Goal: Transaction & Acquisition: Subscribe to service/newsletter

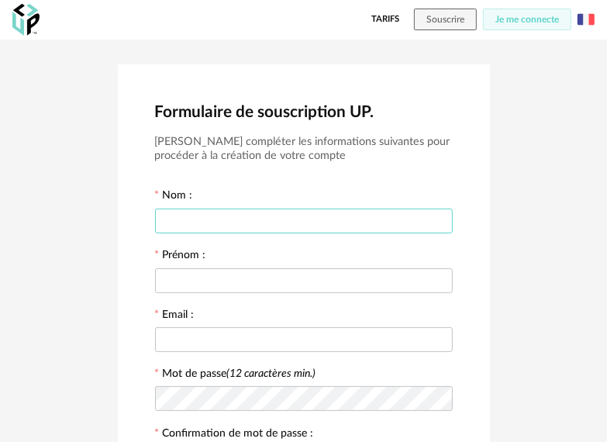
click at [313, 211] on input "text" at bounding box center [304, 221] width 298 height 25
type input "*"
type input "********"
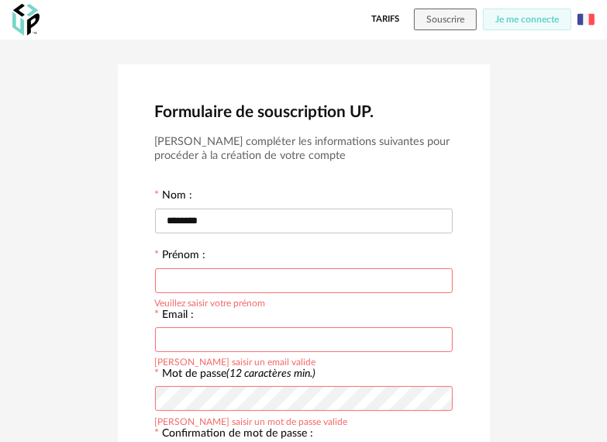
click at [189, 276] on input "text" at bounding box center [304, 280] width 298 height 25
type input "****"
click at [161, 341] on input "text" at bounding box center [304, 339] width 298 height 25
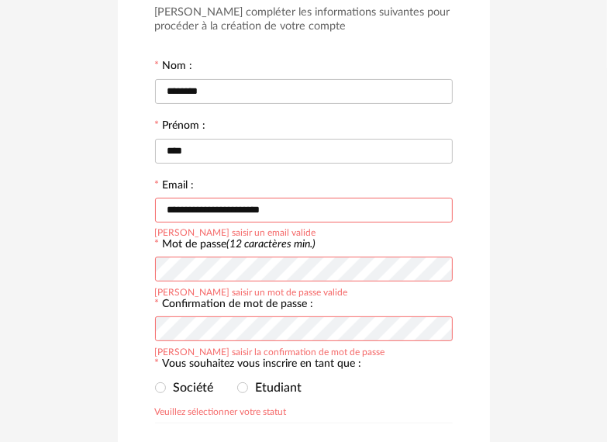
scroll to position [155, 0]
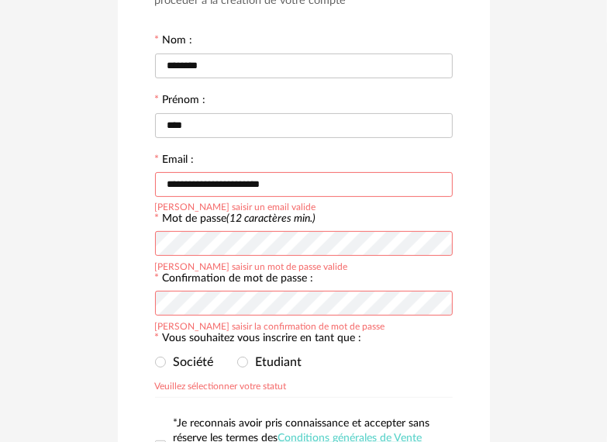
type input "**********"
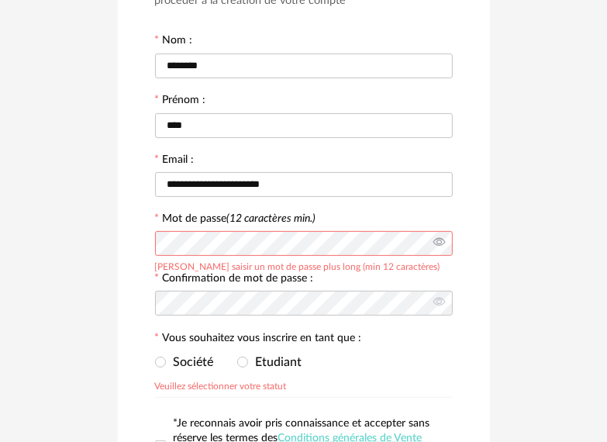
click at [434, 237] on icon at bounding box center [439, 243] width 19 height 31
click at [434, 299] on icon at bounding box center [439, 303] width 19 height 31
click at [257, 356] on span "Etudiant" at bounding box center [275, 362] width 54 height 12
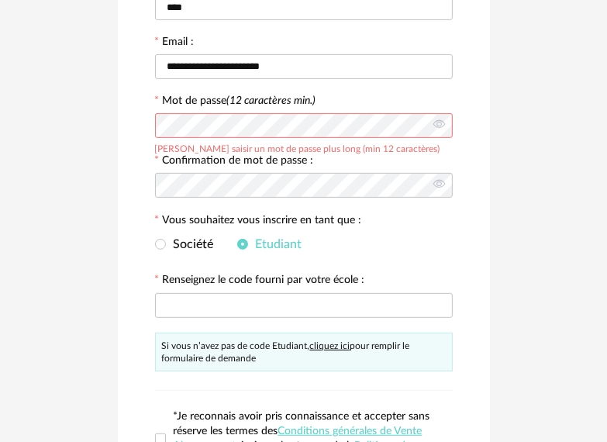
scroll to position [310, 0]
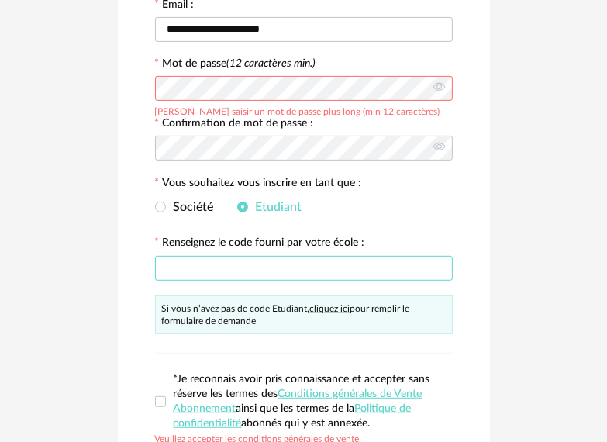
click at [270, 261] on input "text" at bounding box center [304, 268] width 298 height 25
type input "*******"
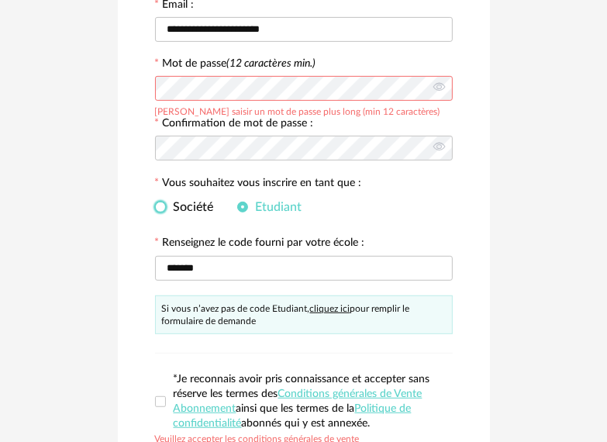
click at [157, 208] on span at bounding box center [160, 207] width 11 height 11
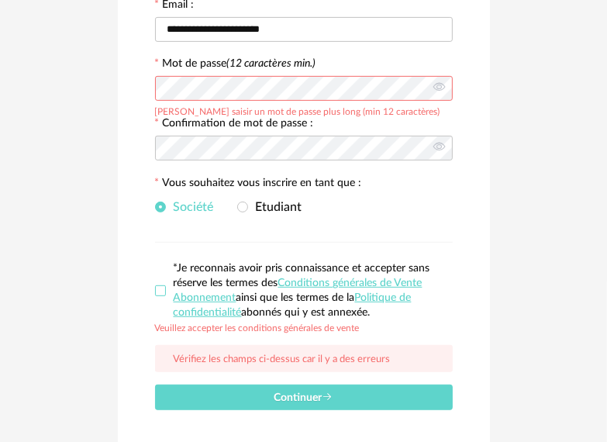
click at [159, 285] on span at bounding box center [160, 290] width 11 height 11
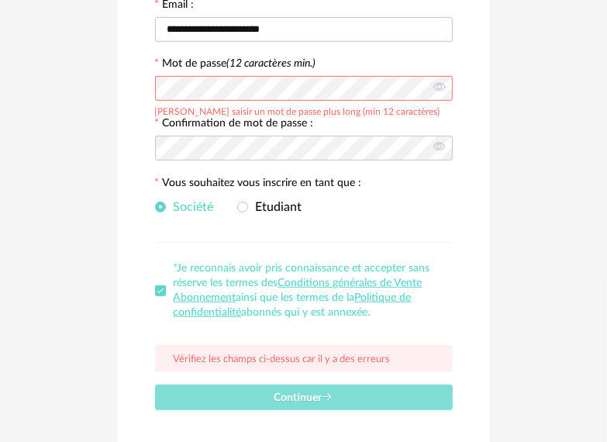
click at [289, 397] on span "Continuer" at bounding box center [304, 398] width 59 height 11
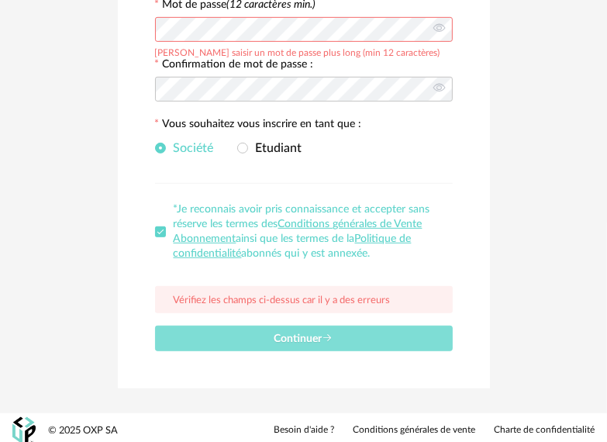
scroll to position [374, 0]
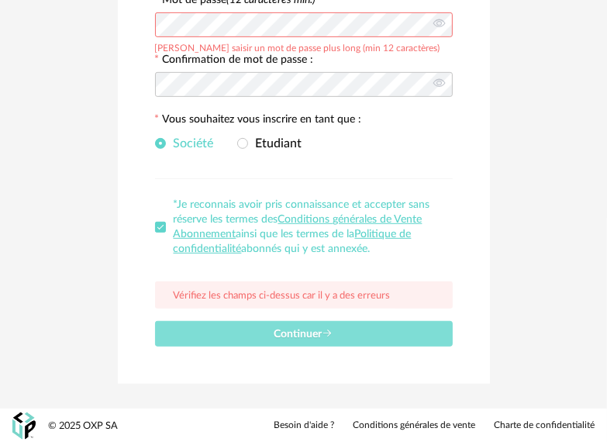
click at [286, 332] on span "Continuer" at bounding box center [304, 334] width 59 height 11
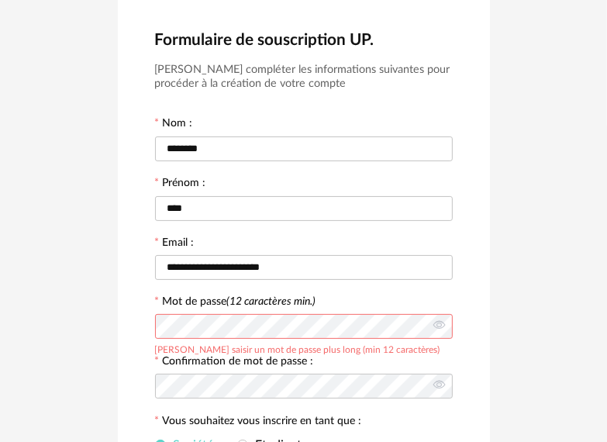
scroll to position [78, 0]
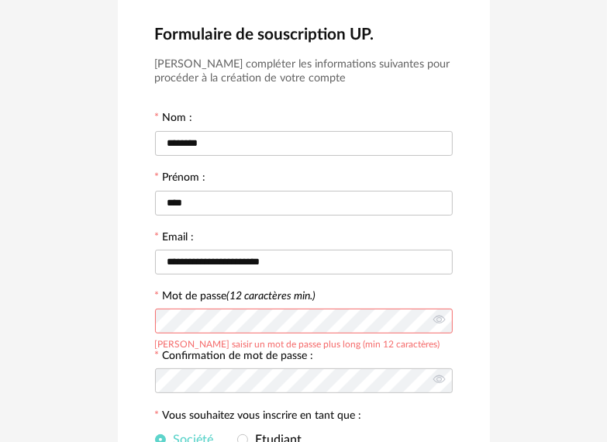
drag, startPoint x: 160, startPoint y: 347, endPoint x: 393, endPoint y: 341, distance: 233.6
click at [393, 341] on div "Veuillez saisir un mot de passe plus long (min 12 caractères)" at bounding box center [297, 343] width 285 height 12
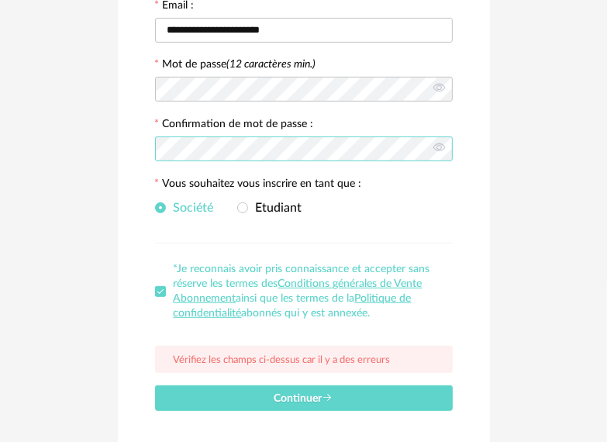
scroll to position [310, 0]
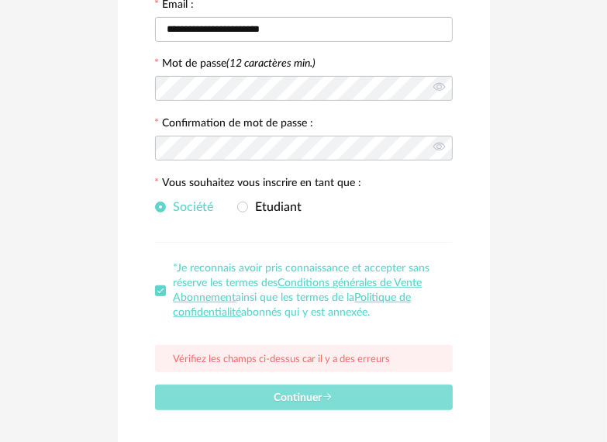
click at [295, 388] on button "Continuer" at bounding box center [304, 398] width 298 height 26
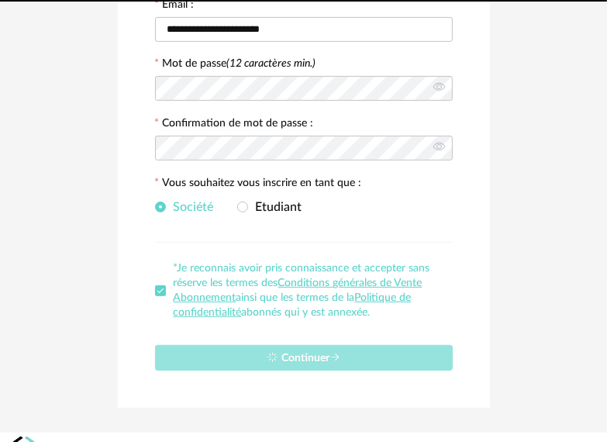
scroll to position [0, 0]
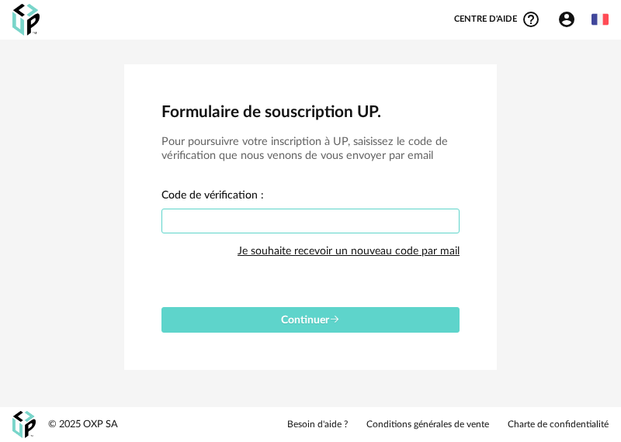
click at [270, 220] on input "text" at bounding box center [310, 221] width 298 height 25
click at [161, 307] on button "Continuer" at bounding box center [310, 320] width 298 height 26
type input "****"
click at [161, 307] on button "Continuer" at bounding box center [310, 320] width 298 height 26
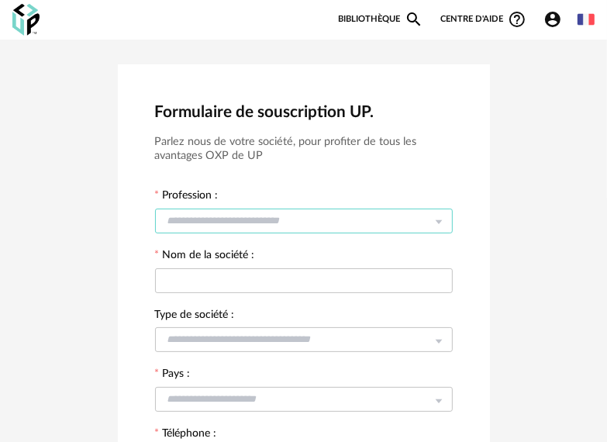
click at [282, 217] on input "text" at bounding box center [304, 221] width 298 height 25
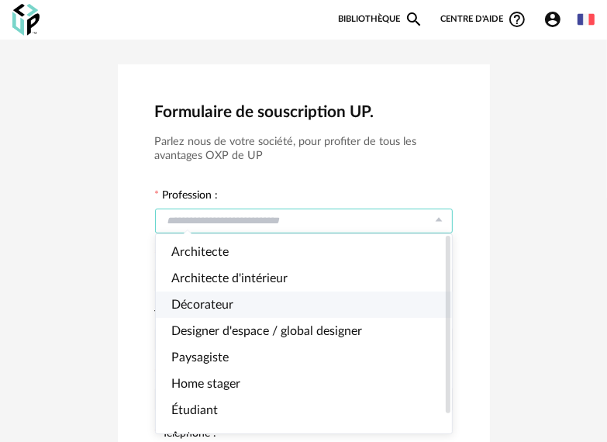
click at [263, 301] on li "Décorateur" at bounding box center [311, 305] width 310 height 26
type input "**********"
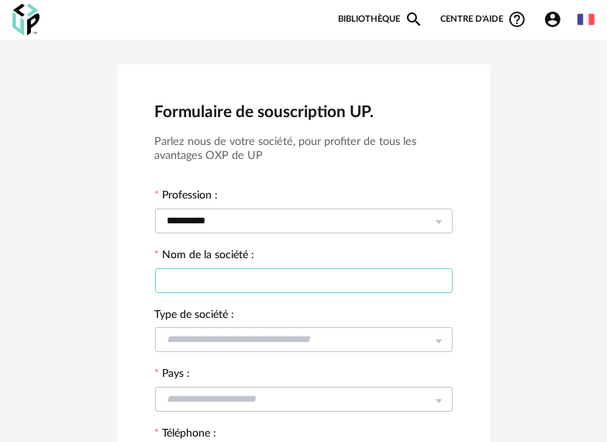
click at [251, 281] on input "text" at bounding box center [304, 280] width 298 height 25
type input "*******"
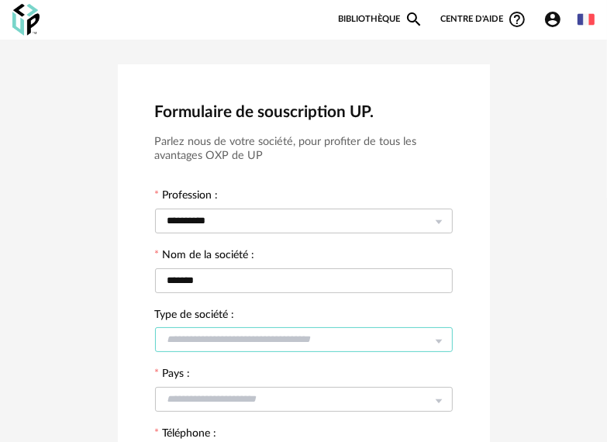
click at [293, 346] on input "text" at bounding box center [304, 339] width 298 height 25
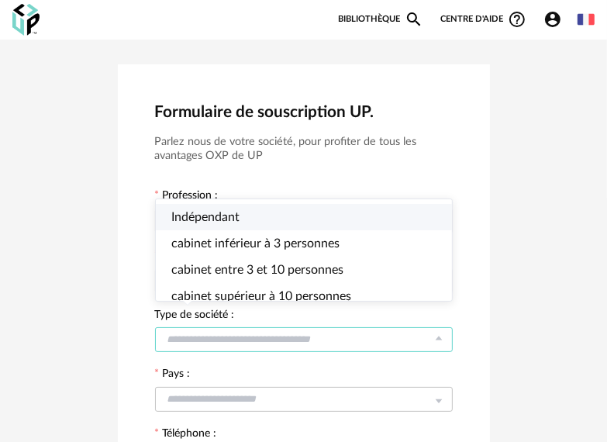
click at [299, 209] on li "Indépendant" at bounding box center [311, 217] width 310 height 26
type input "**********"
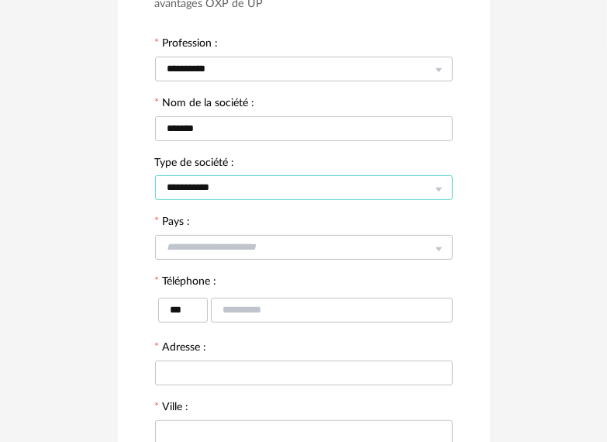
scroll to position [155, 0]
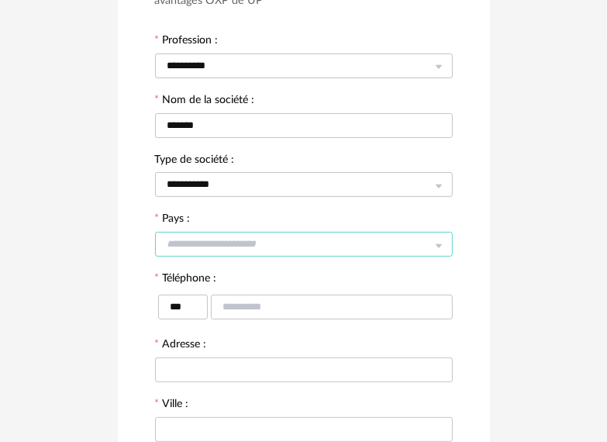
click at [236, 244] on input "text" at bounding box center [304, 244] width 298 height 25
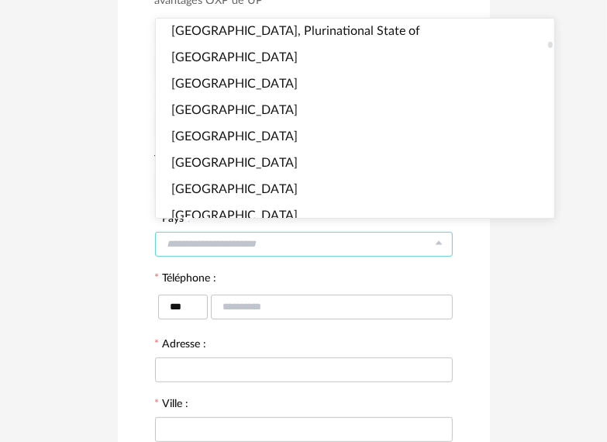
scroll to position [776, 0]
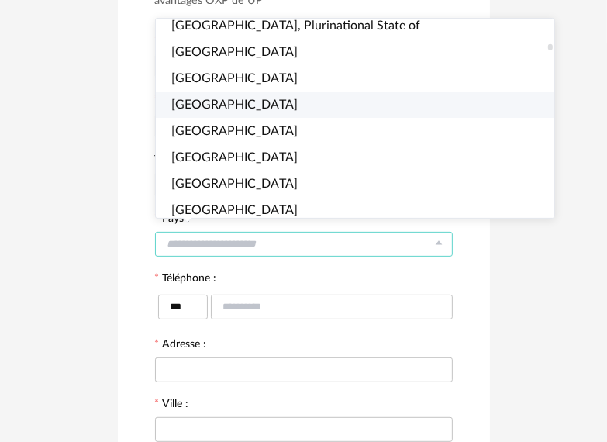
click at [213, 102] on li "Brazil" at bounding box center [362, 105] width 412 height 26
type input "******"
type input "***"
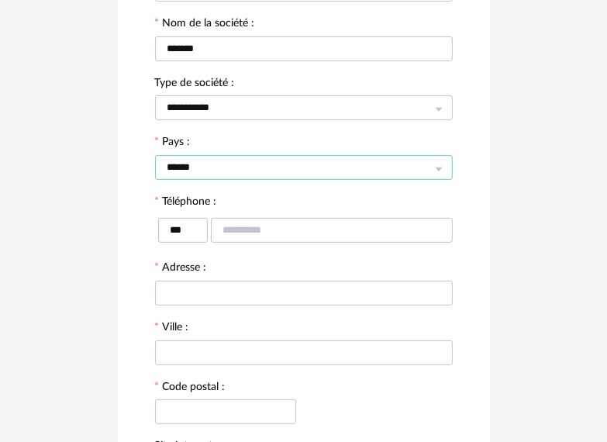
scroll to position [233, 0]
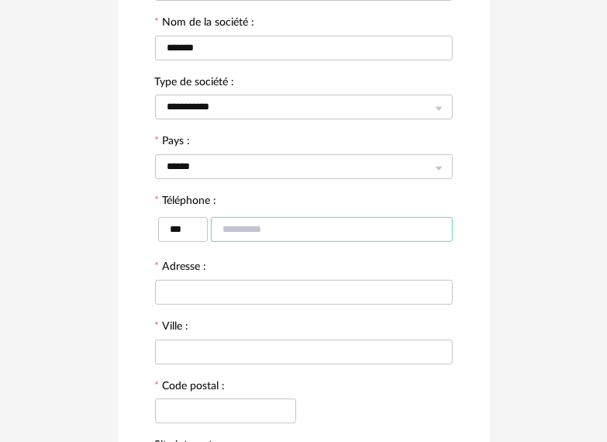
click at [251, 218] on input "text" at bounding box center [332, 229] width 242 height 25
type input "**********"
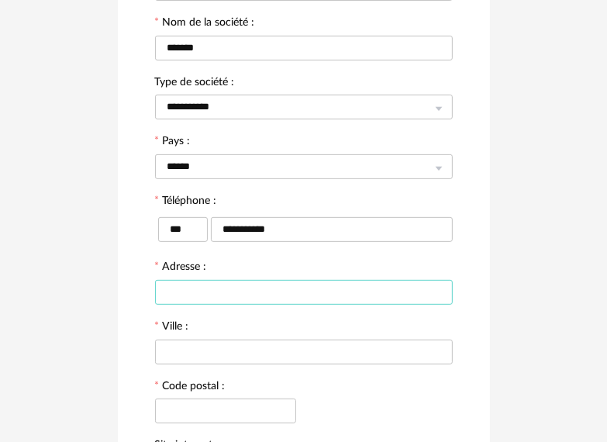
click at [205, 285] on input "text" at bounding box center [304, 292] width 298 height 25
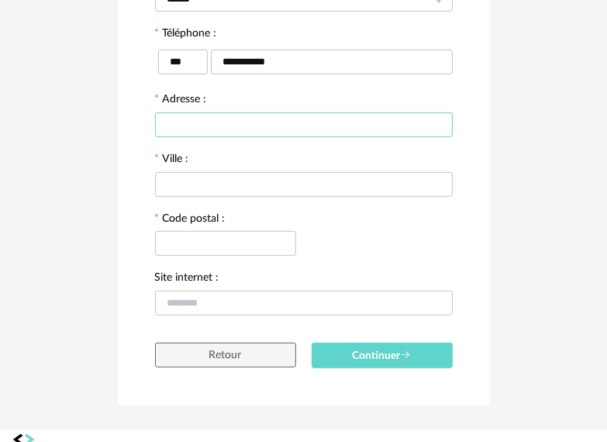
scroll to position [422, 0]
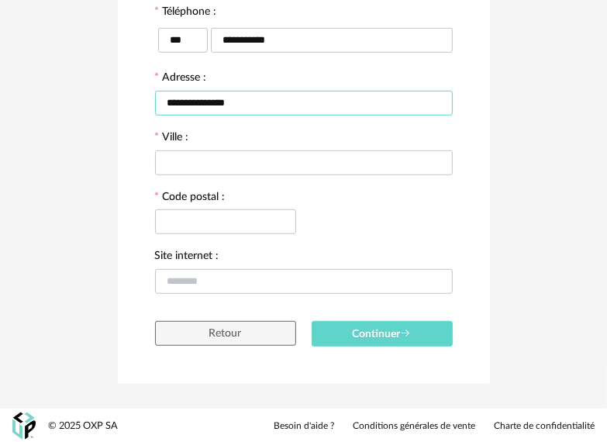
type input "**********"
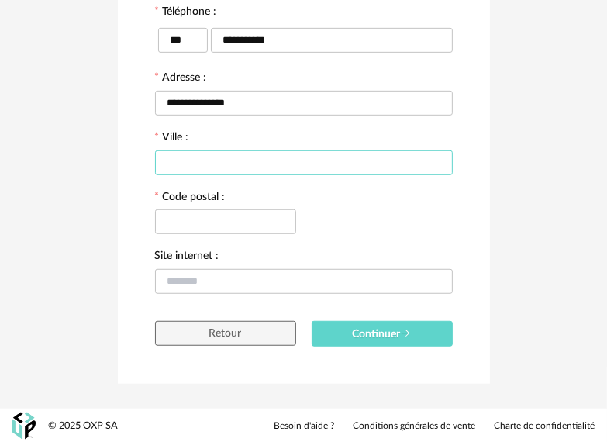
click at [256, 150] on input "text" at bounding box center [304, 162] width 298 height 25
type input "*********"
click at [226, 224] on input "text" at bounding box center [225, 221] width 141 height 25
type input "********"
click at [332, 318] on div "Continuer" at bounding box center [382, 328] width 157 height 38
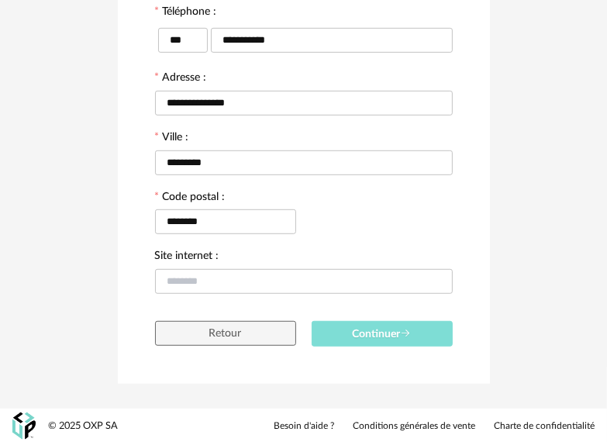
click at [336, 322] on button "Continuer" at bounding box center [382, 334] width 141 height 26
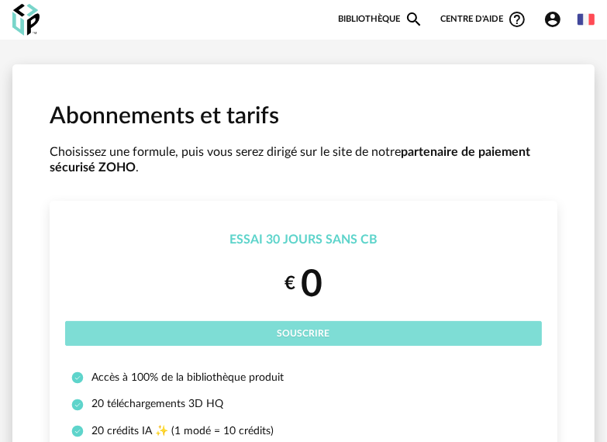
click at [389, 332] on button "Souscrire" at bounding box center [303, 333] width 477 height 25
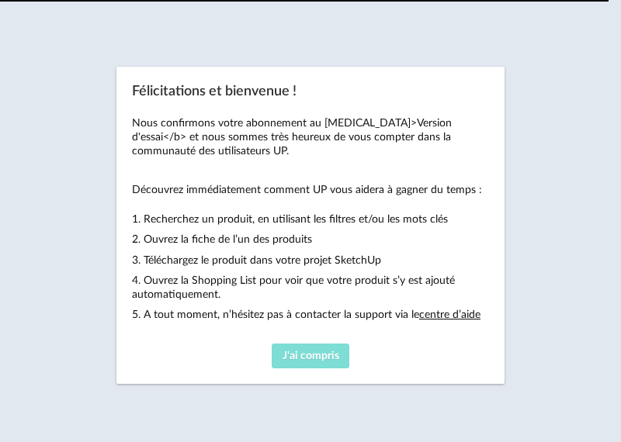
click at [330, 351] on span "J'ai compris" at bounding box center [310, 356] width 57 height 11
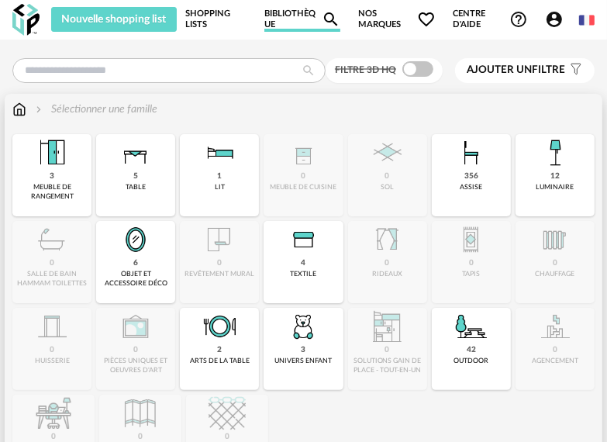
click at [47, 195] on div "meuble de rangement" at bounding box center [52, 192] width 70 height 18
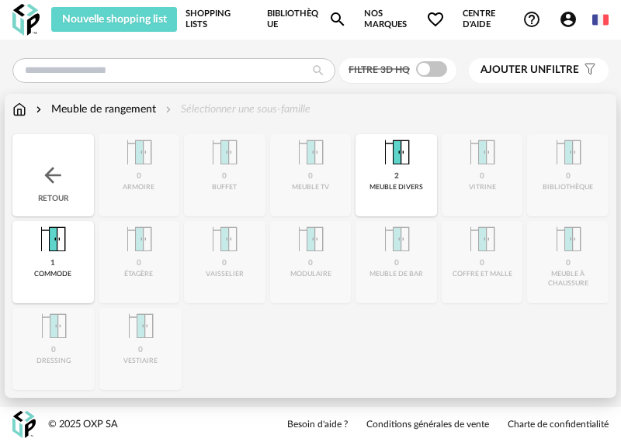
click at [407, 183] on div "meuble divers" at bounding box center [396, 187] width 54 height 9
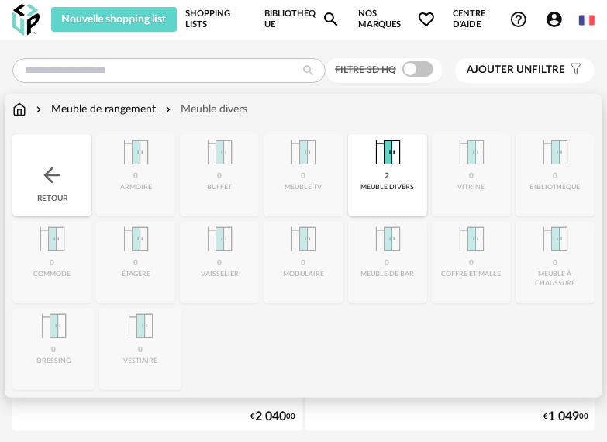
click at [407, 182] on div "2 meuble divers" at bounding box center [387, 175] width 79 height 82
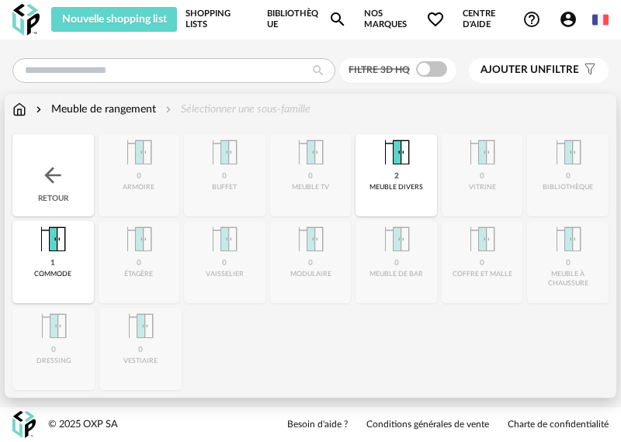
click at [407, 182] on div "2 meuble divers" at bounding box center [395, 175] width 81 height 82
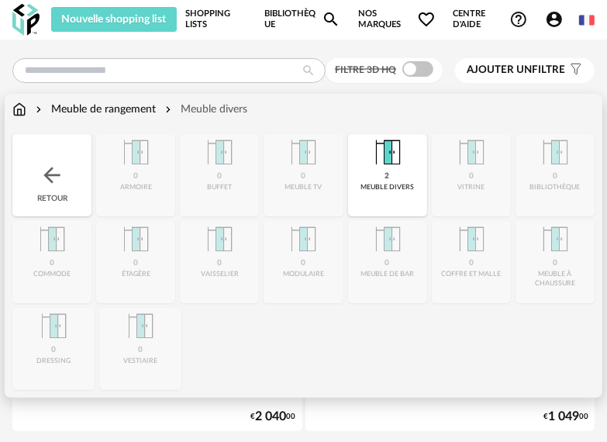
click at [407, 182] on div "2 meuble divers" at bounding box center [387, 175] width 79 height 82
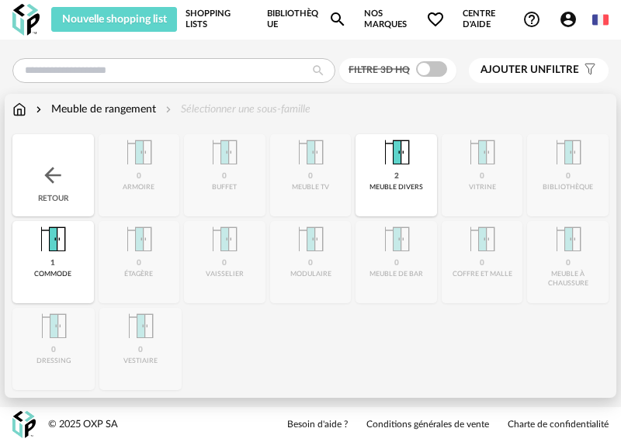
click at [110, 103] on div "Meuble de rangement" at bounding box center [94, 110] width 123 height 16
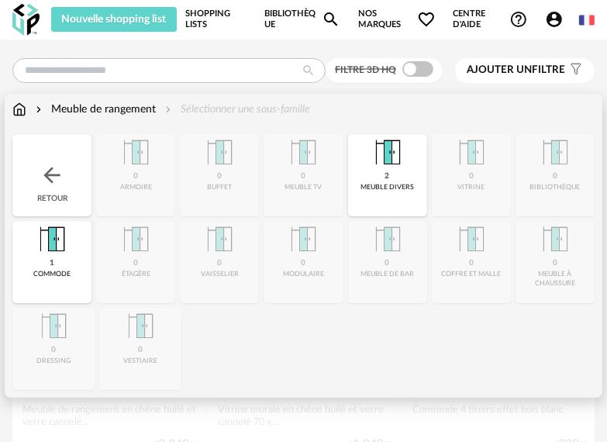
click at [32, 276] on div "Close icon Retour 0 armoire 0 buffet 0 meuble tv 2 meuble divers 0 vitrine 0 bi…" at bounding box center [303, 262] width 583 height 256
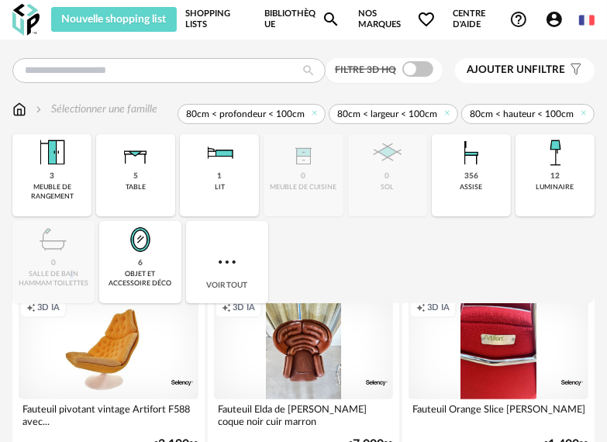
click at [198, 28] on link "Shopping Lists" at bounding box center [216, 19] width 62 height 25
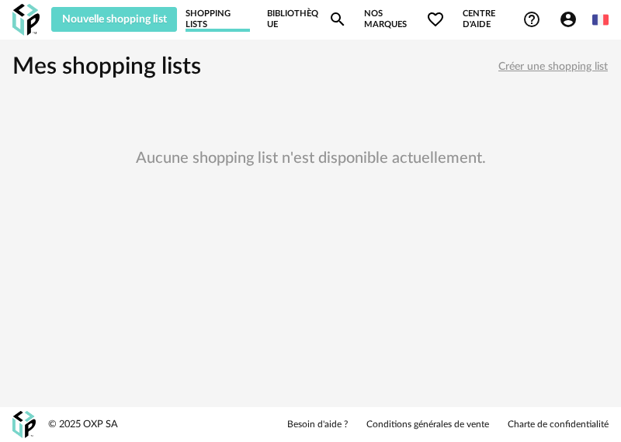
click at [289, 31] on link "Bibliothèque Magnify icon" at bounding box center [306, 19] width 79 height 25
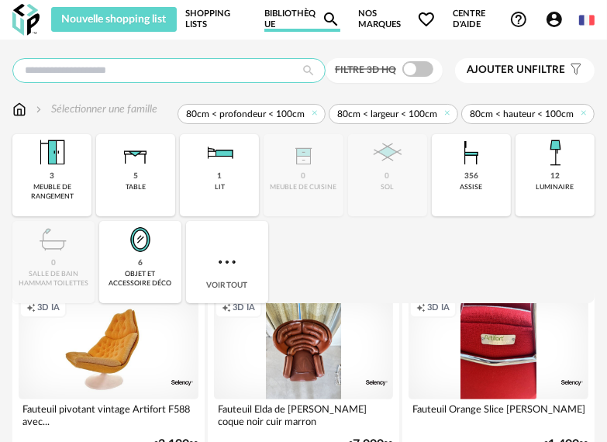
click at [205, 76] on input "text" at bounding box center [168, 70] width 313 height 25
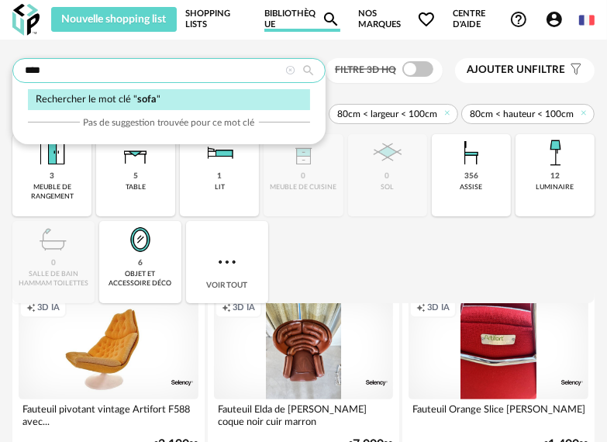
type input "****"
type input "**********"
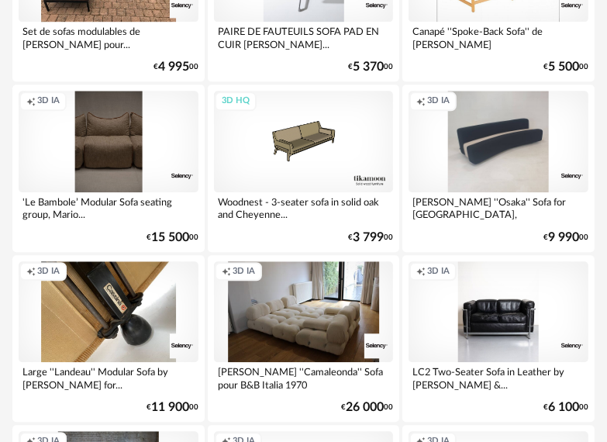
scroll to position [2017, 0]
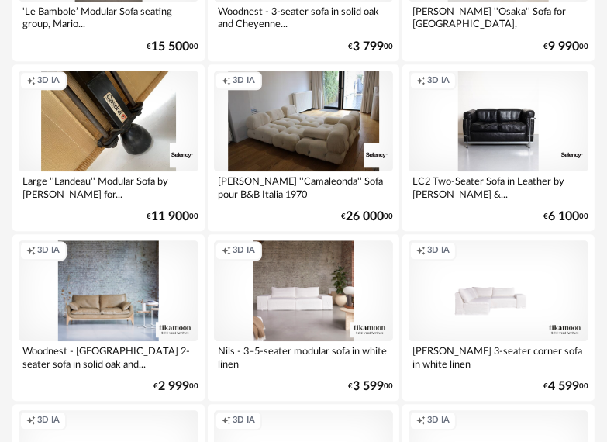
click at [307, 292] on div "Creation icon 3D IA" at bounding box center [304, 290] width 180 height 101
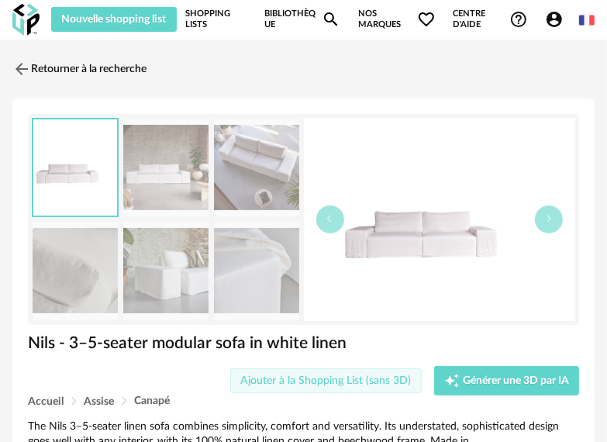
click at [372, 375] on span "Ajouter à la Shopping List (sans 3D)" at bounding box center [325, 380] width 171 height 11
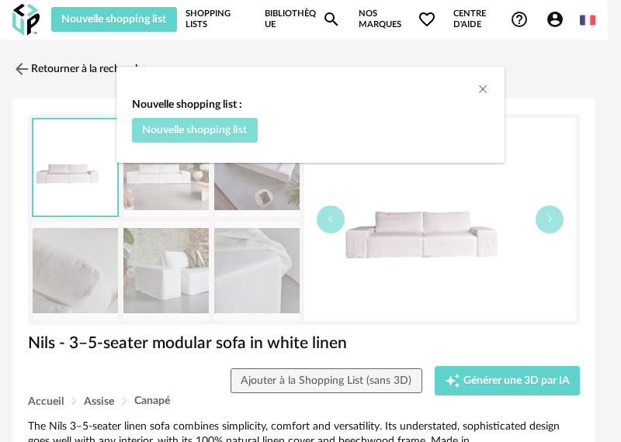
click at [220, 129] on span "Nouvelle shopping list" at bounding box center [194, 130] width 105 height 11
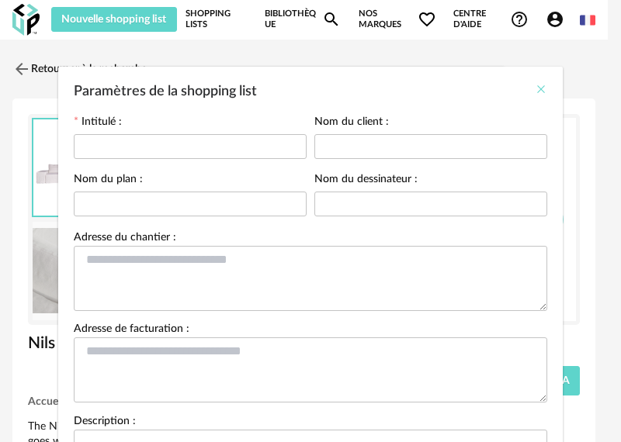
click at [538, 89] on icon "Close" at bounding box center [540, 89] width 12 height 12
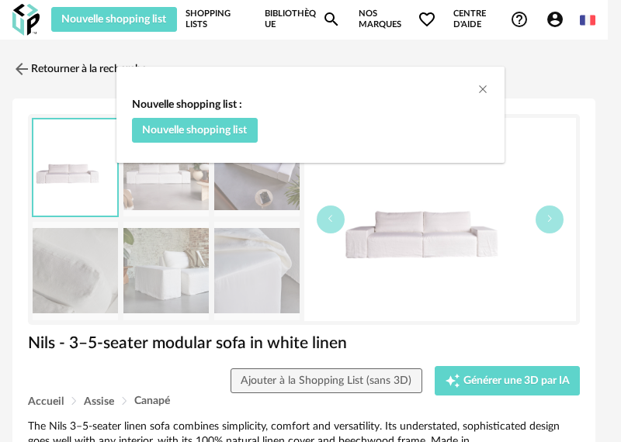
click at [481, 80] on div "dialog" at bounding box center [310, 78] width 388 height 23
click at [482, 90] on icon "Close" at bounding box center [482, 89] width 12 height 12
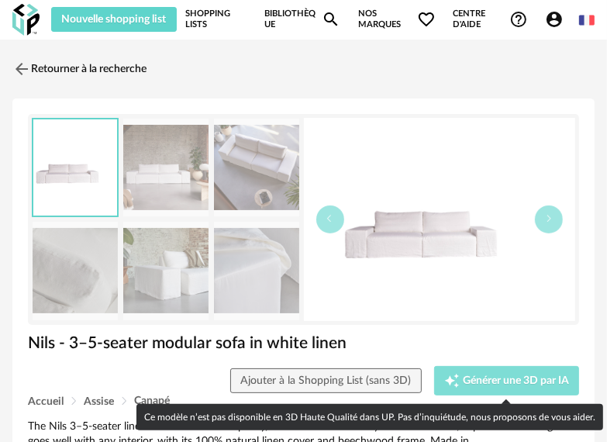
click at [505, 379] on span "Générer une 3D par IA" at bounding box center [516, 380] width 106 height 11
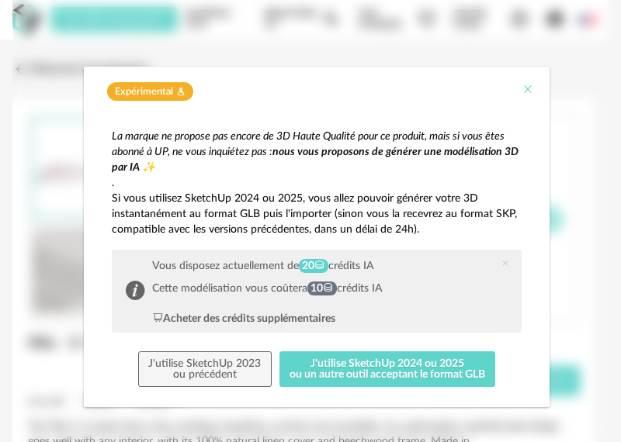
click at [521, 89] on icon "Close" at bounding box center [527, 89] width 12 height 12
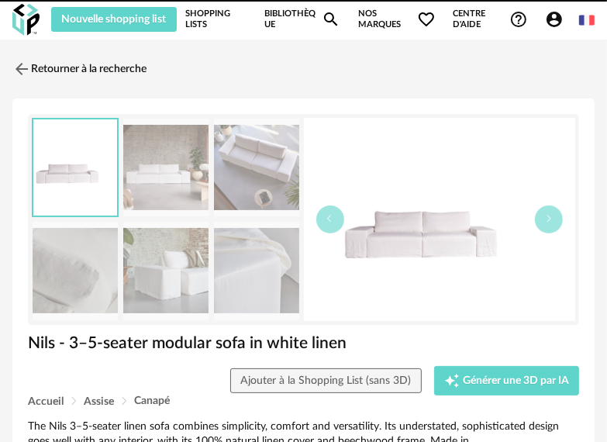
click at [217, 22] on link "Shopping Lists" at bounding box center [216, 19] width 62 height 25
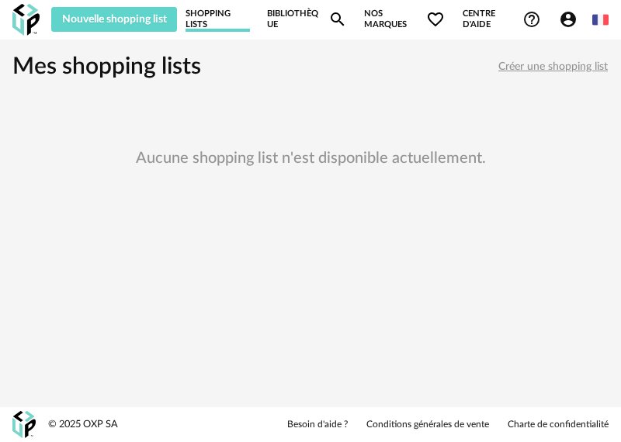
click at [382, 26] on span "Nos marques Heart Outline icon" at bounding box center [404, 19] width 81 height 25
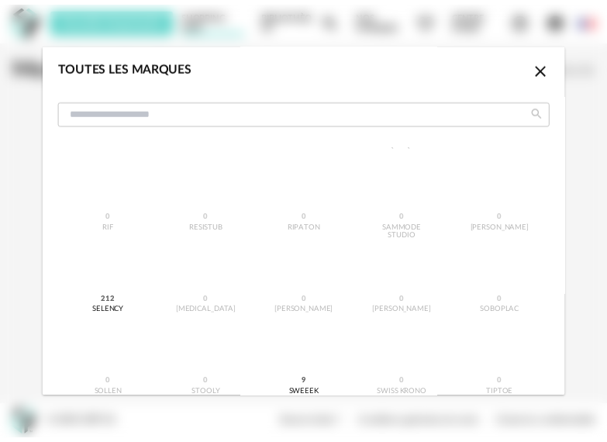
scroll to position [2172, 0]
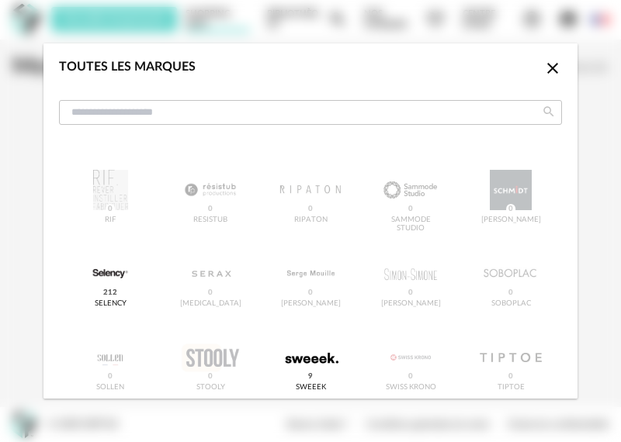
click at [543, 68] on icon "Close icon" at bounding box center [552, 68] width 19 height 19
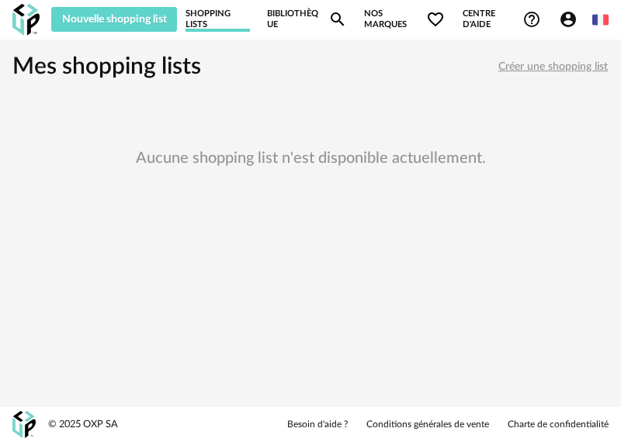
click at [217, 25] on link "Shopping Lists" at bounding box center [217, 19] width 64 height 25
click at [303, 11] on link "Bibliothèque Magnify icon" at bounding box center [306, 19] width 79 height 25
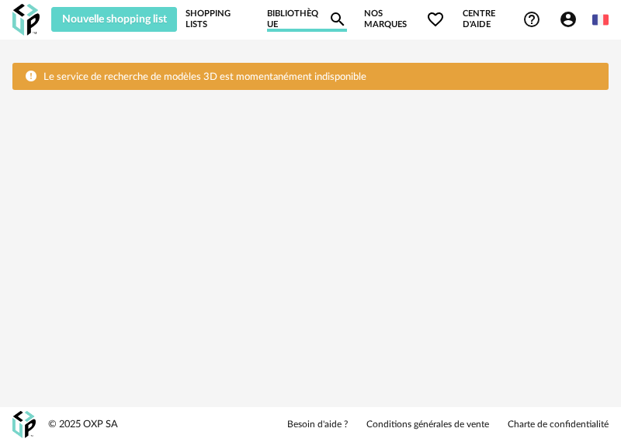
click at [303, 11] on link "Bibliothèque Magnify icon" at bounding box center [306, 19] width 79 height 25
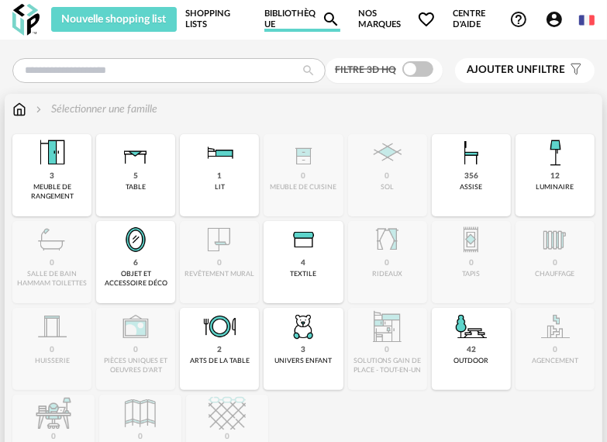
click at [69, 168] on img at bounding box center [51, 152] width 37 height 37
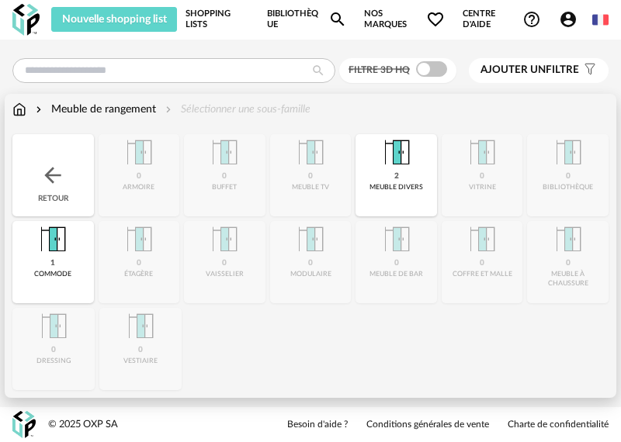
click at [389, 187] on div "meuble divers" at bounding box center [396, 187] width 54 height 9
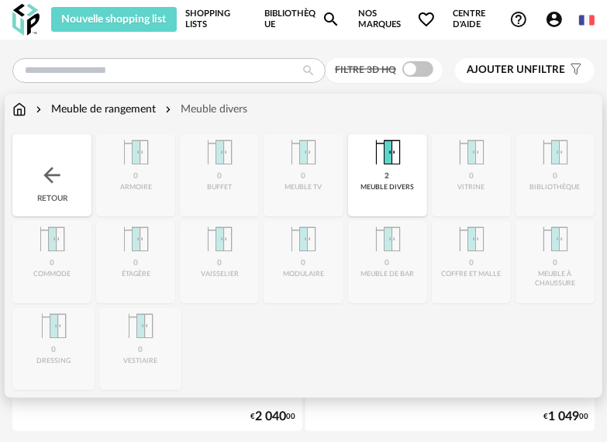
click at [386, 192] on div "meuble divers" at bounding box center [388, 187] width 54 height 9
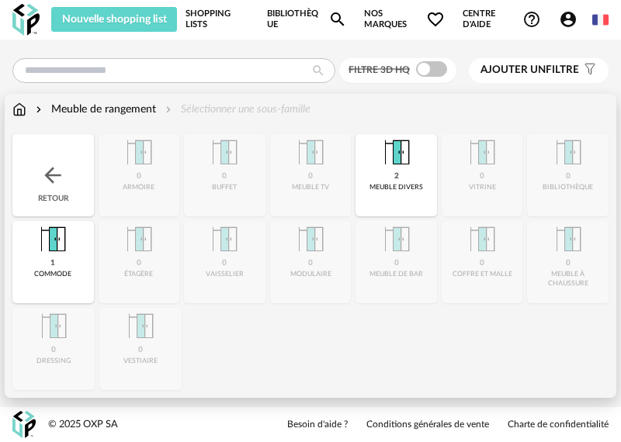
click at [386, 192] on div "meuble divers" at bounding box center [396, 187] width 54 height 9
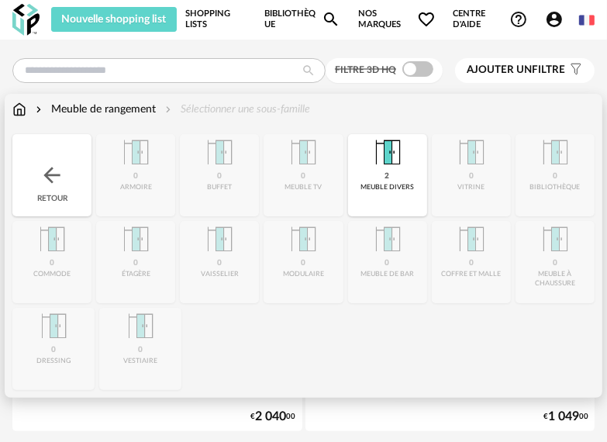
click at [386, 160] on img at bounding box center [387, 152] width 37 height 37
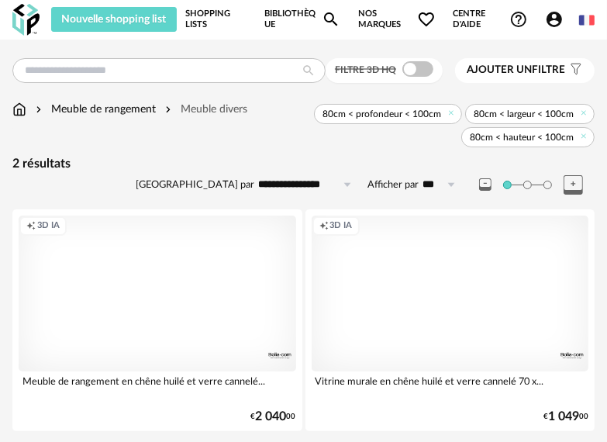
click at [590, 20] on img at bounding box center [587, 20] width 16 height 16
click at [571, 63] on li "English" at bounding box center [547, 59] width 88 height 28
type input "**********"
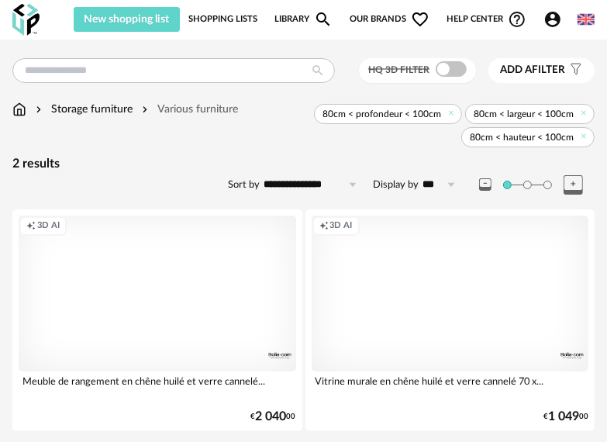
click at [595, 19] on div "New shopping list Update my Shopping List Refresh icon Shopping Lists Library M…" at bounding box center [303, 20] width 607 height 40
click at [590, 19] on img at bounding box center [586, 19] width 17 height 17
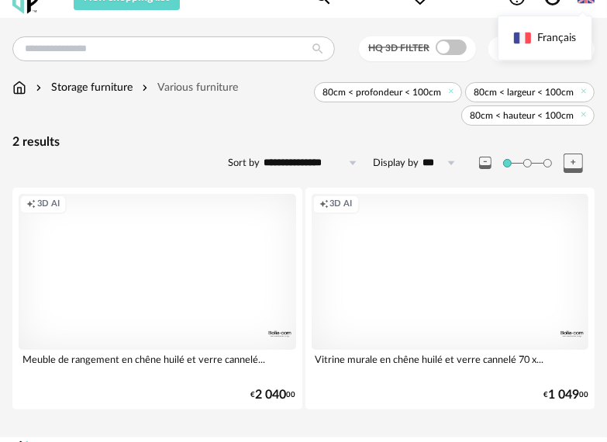
scroll to position [52, 0]
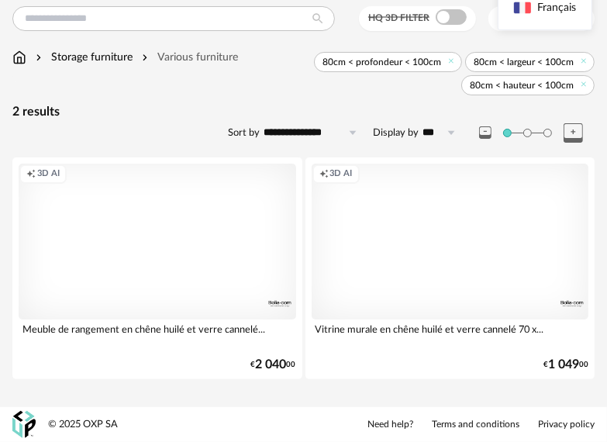
click at [420, 227] on div "Creation icon 3D AI" at bounding box center [451, 242] width 278 height 156
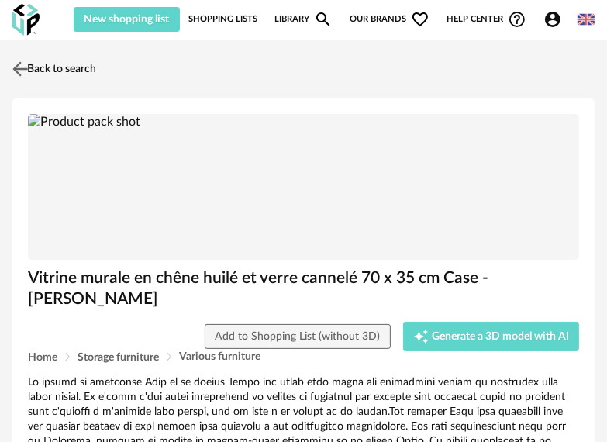
click at [29, 61] on img at bounding box center [20, 68] width 22 height 22
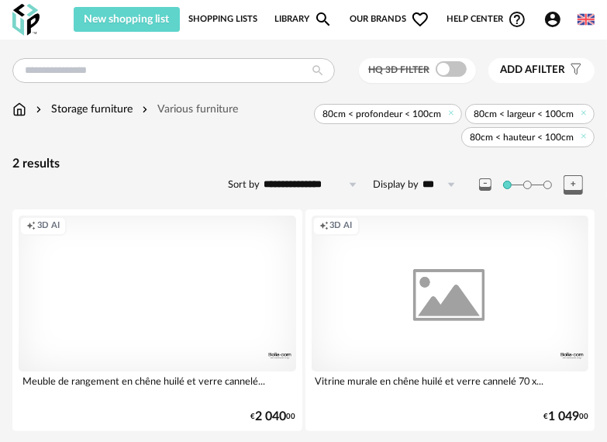
scroll to position [52, 0]
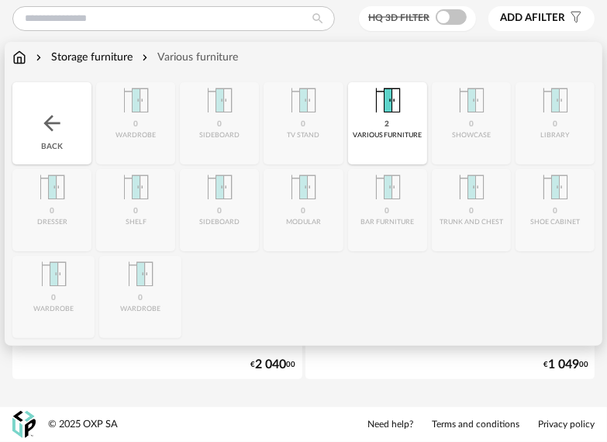
click at [37, 55] on img at bounding box center [39, 58] width 12 height 16
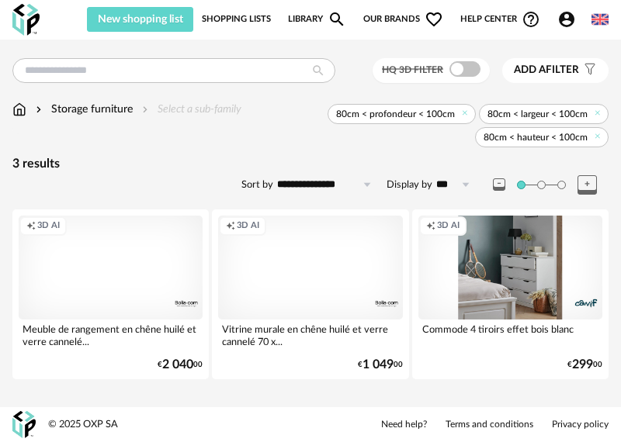
click at [447, 252] on div "Creation icon 3D AI" at bounding box center [510, 267] width 184 height 103
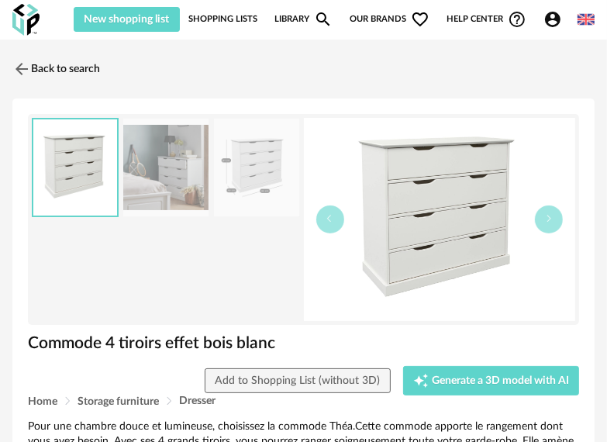
click at [378, 220] on img at bounding box center [440, 219] width 272 height 203
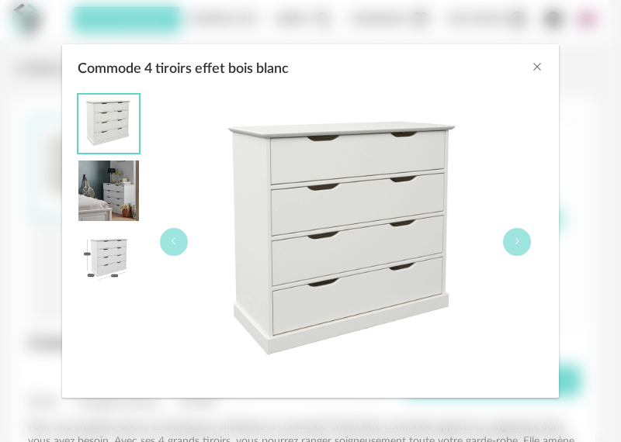
click at [378, 220] on img "Commode 4 tiroirs effet bois blanc" at bounding box center [345, 242] width 309 height 296
